Goal: Navigation & Orientation: Find specific page/section

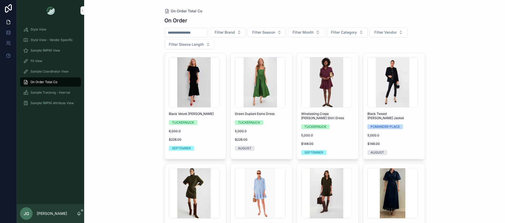
click at [82, 11] on icon "scrollable content" at bounding box center [83, 11] width 4 height 4
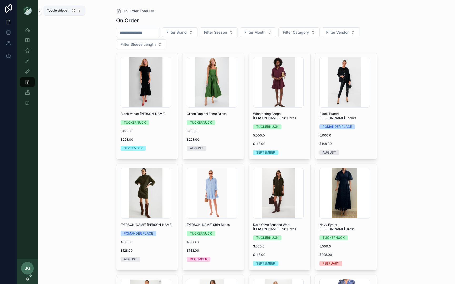
click at [41, 10] on icon "scrollable content" at bounding box center [40, 11] width 4 height 4
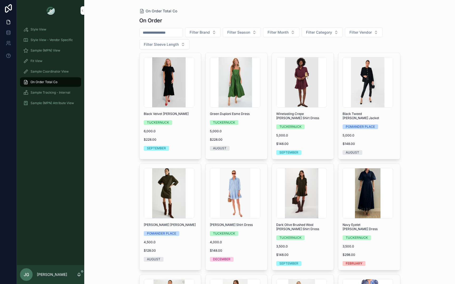
click at [47, 97] on link "Sample Tracking - Internal" at bounding box center [50, 92] width 61 height 9
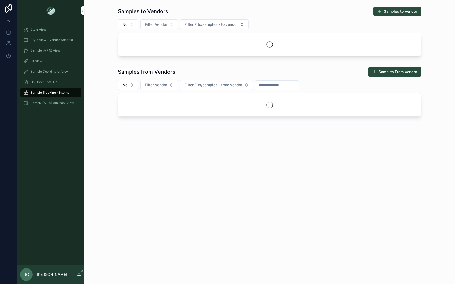
click at [45, 80] on div "On Order Total Co" at bounding box center [50, 82] width 55 height 8
